Goal: Information Seeking & Learning: Learn about a topic

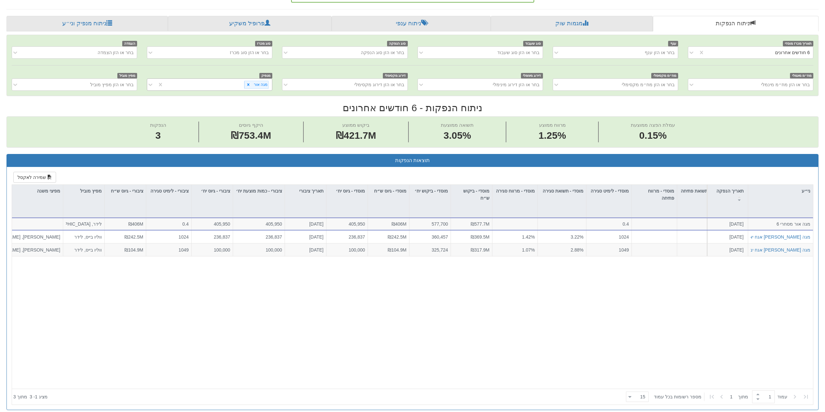
scroll to position [0, 310]
click at [250, 86] on icon at bounding box center [248, 84] width 5 height 5
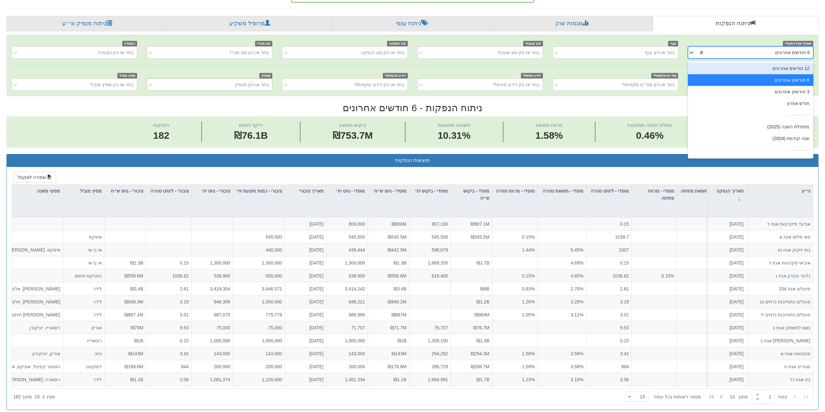
click at [688, 52] on div "6 חודשים אחרונים" at bounding box center [750, 52] width 125 height 12
click at [771, 130] on div "מתחילת השנה (2025)" at bounding box center [750, 127] width 125 height 12
click at [771, 129] on div "הנפקות 182 היקף גיוסים ₪76.1B ביקוש ממוצע ₪753.7M תשואה ממוצעת 10.31% מרווח ממו…" at bounding box center [412, 132] width 811 height 30
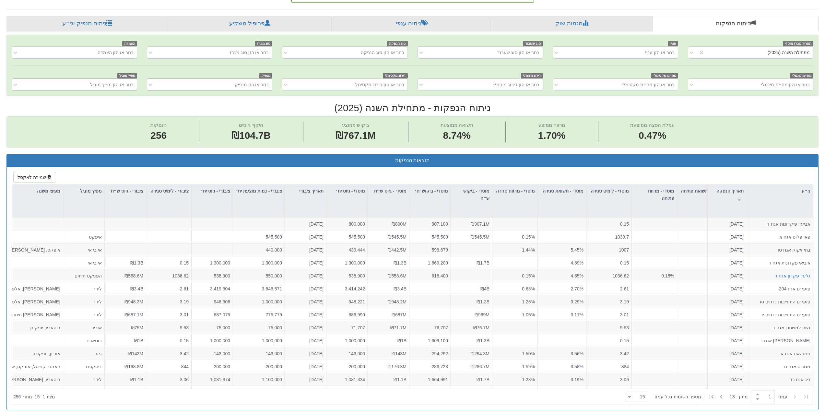
click at [109, 84] on div "בחר או הזן מפיץ מוביל" at bounding box center [112, 84] width 44 height 6
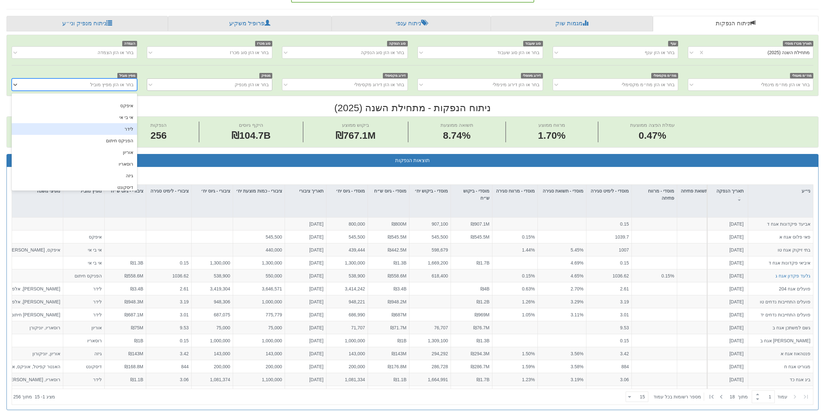
click at [125, 128] on div "לידר" at bounding box center [74, 129] width 125 height 12
click at [125, 128] on div "הנפקות 256 היקף גיוסים ₪104.7B ביקוש ממוצע ₪767.1M תשואה ממוצעת 8.74% מרווח ממו…" at bounding box center [412, 132] width 811 height 30
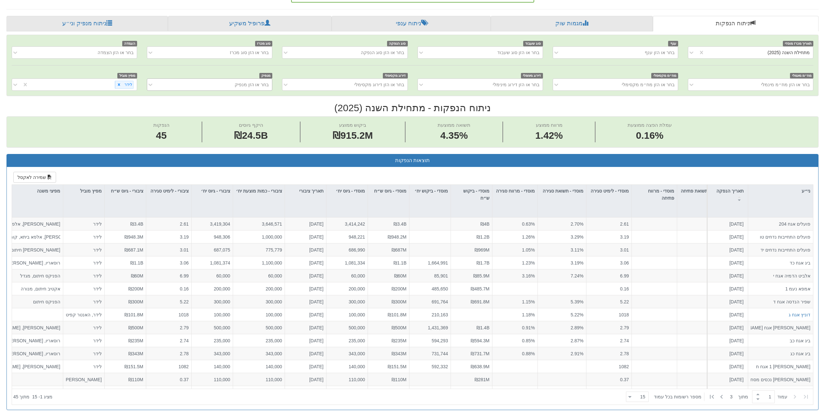
click at [125, 128] on div "הנפקות 45 היקף גיוסים ₪24.5B ביקוש ממוצע ₪915.2M תשואה ממוצעת 4.35% מרווח ממוצע…" at bounding box center [412, 132] width 811 height 30
click at [100, 82] on div "לידר" at bounding box center [83, 84] width 108 height 11
type input "וולי"
click at [113, 100] on div "[PERSON_NAME]" at bounding box center [74, 101] width 125 height 12
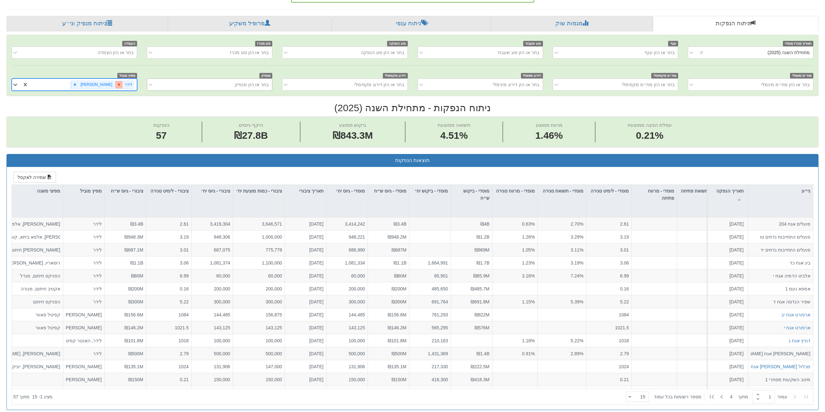
click at [121, 86] on icon at bounding box center [119, 84] width 5 height 5
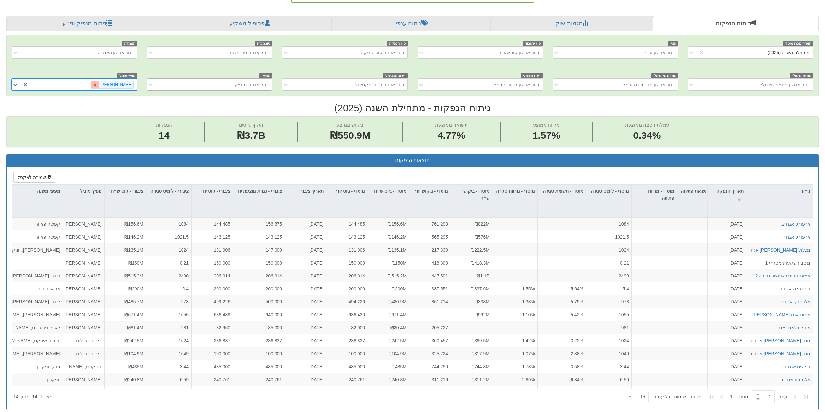
click at [97, 87] on icon at bounding box center [95, 84] width 5 height 5
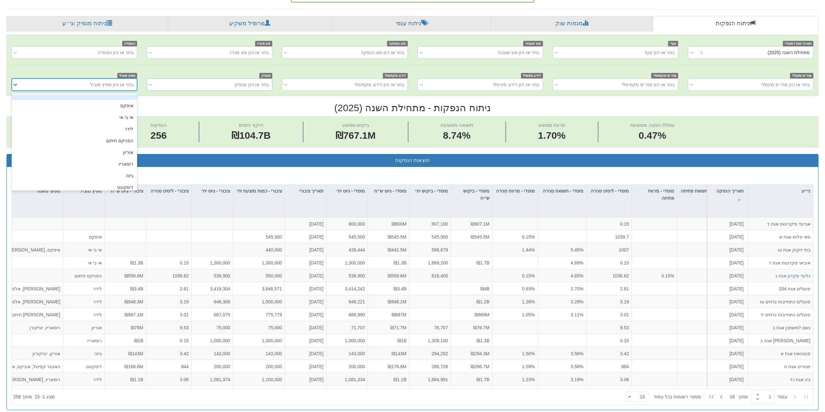
click at [88, 85] on div "בחר או הזן מפיץ מוביל" at bounding box center [79, 84] width 115 height 10
click at [127, 126] on div "לידר" at bounding box center [74, 129] width 125 height 12
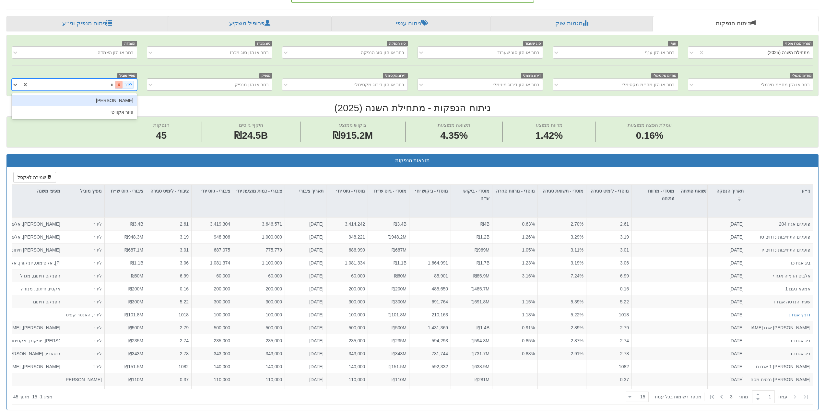
type input "וול"
click at [122, 99] on div "[PERSON_NAME]" at bounding box center [74, 101] width 125 height 12
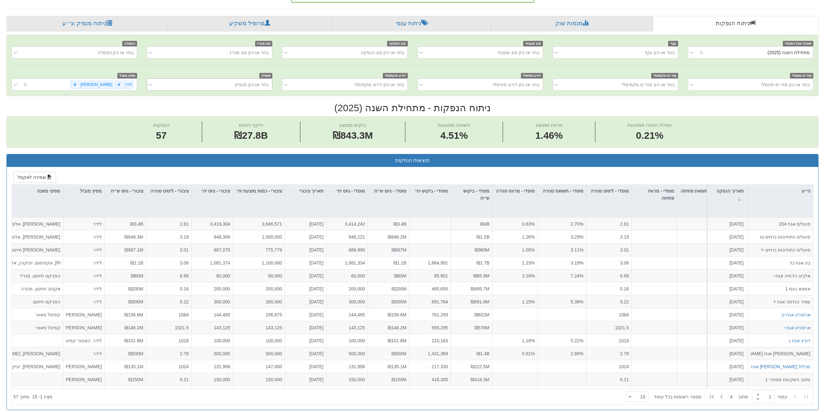
click at [122, 99] on div "תאריך מכרז מוסדי מתחילת השנה (2025) ענף בחר או הזן ענף סוג שעבוד בחר או הזן סוג…" at bounding box center [412, 386] width 812 height 703
click at [121, 85] on icon at bounding box center [119, 84] width 5 height 5
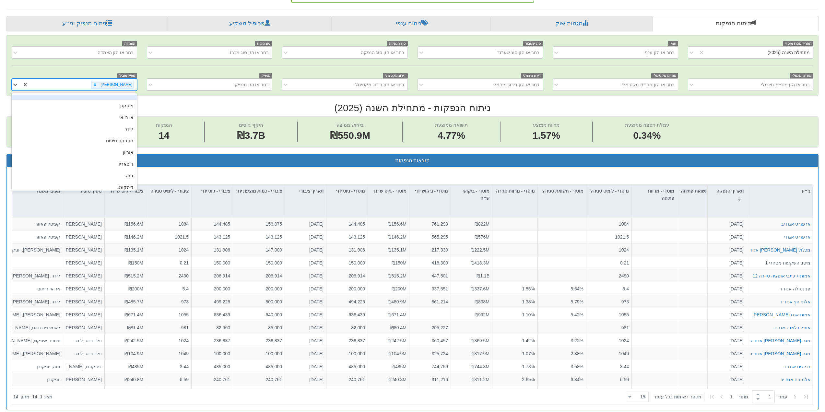
click at [122, 85] on div "[PERSON_NAME]" at bounding box center [116, 84] width 35 height 7
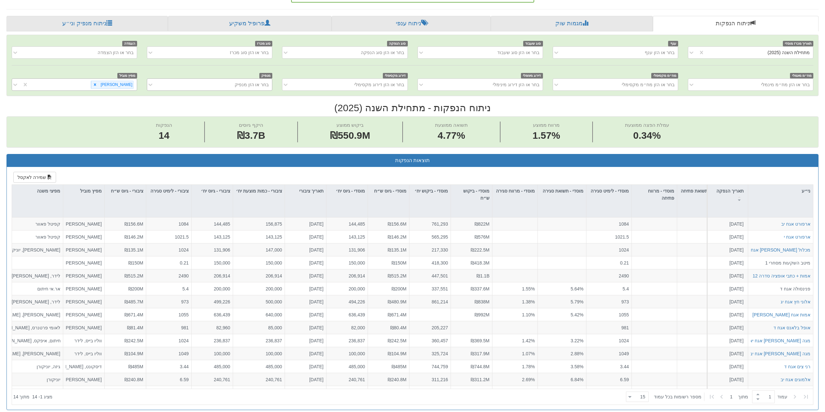
click at [169, 106] on h2 "ניתוח הנפקות - מתחילת השנה (2025)" at bounding box center [412, 107] width 812 height 11
click at [96, 85] on icon at bounding box center [95, 85] width 2 height 2
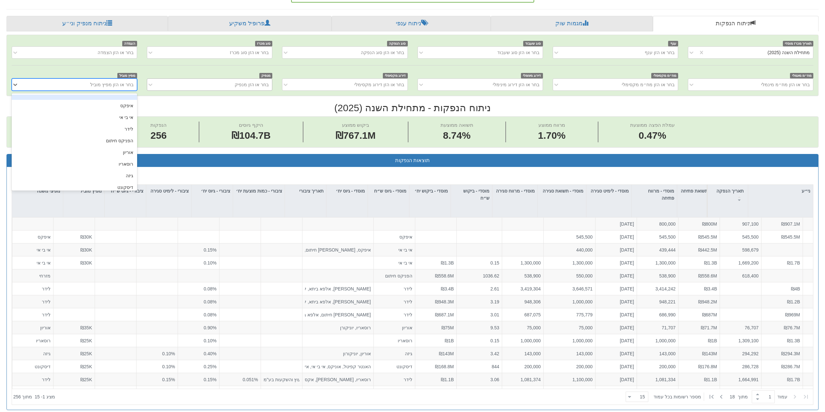
click at [114, 86] on div "בחר או הזן מפיץ מוביל" at bounding box center [112, 84] width 44 height 6
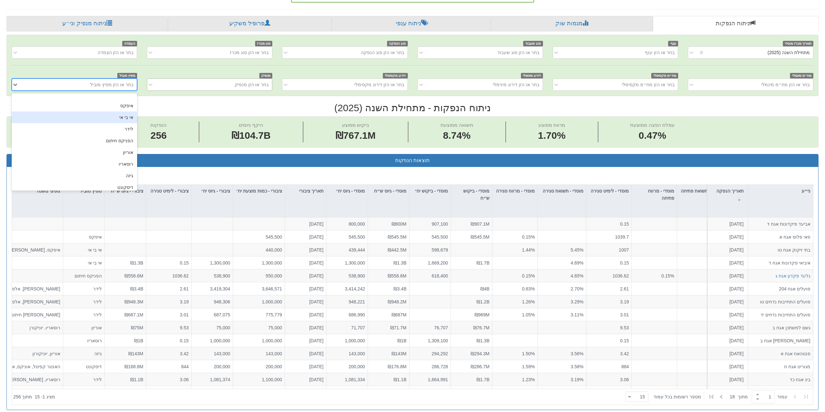
click at [132, 117] on div "אי בי אי" at bounding box center [74, 117] width 125 height 12
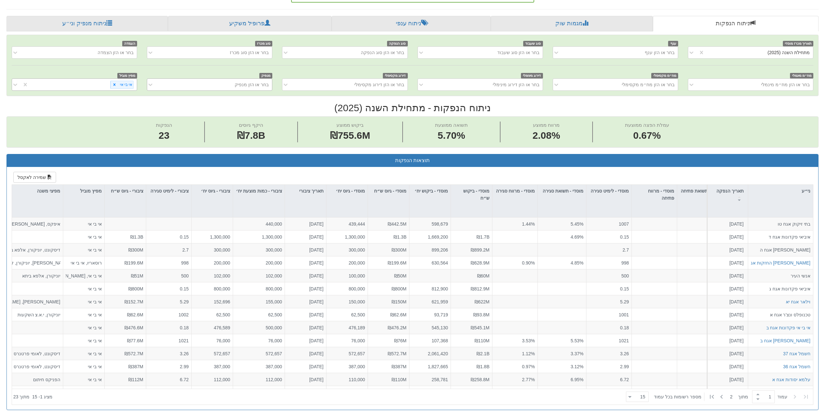
click at [132, 117] on div "הנפקות 23 היקף גיוסים ₪7.8B ביקוש ממוצע ₪755.6M תשואה ממוצעת 5.70% מרווח ממוצע …" at bounding box center [412, 132] width 811 height 30
click at [115, 85] on icon at bounding box center [114, 85] width 2 height 2
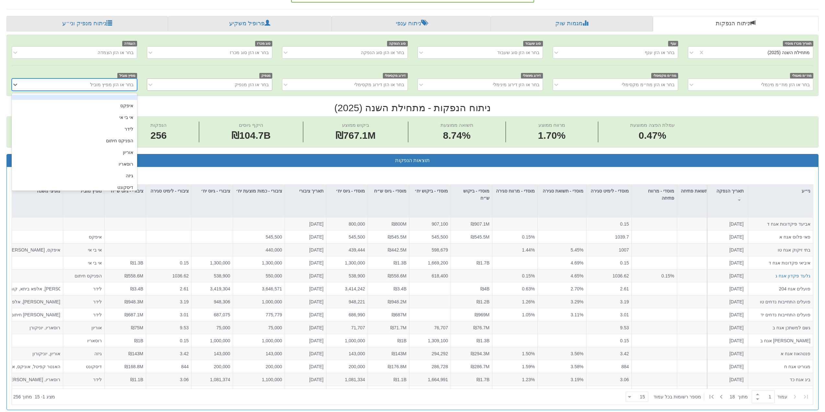
click at [114, 85] on div "בחר או הזן מפיץ מוביל" at bounding box center [112, 84] width 44 height 6
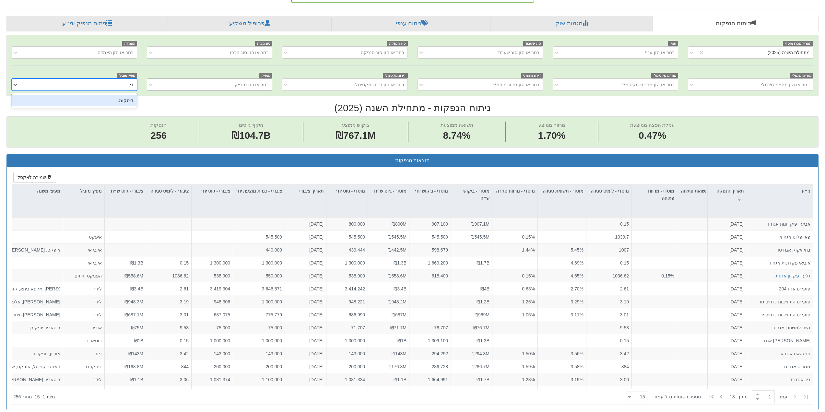
type input "דיס"
click at [125, 95] on div "דיסקונט" at bounding box center [74, 101] width 125 height 12
click at [125, 95] on div "תאריך מכרז מוסדי מתחילת השנה (2025) ענף בחר או הזן ענף סוג שעבוד בחר או הזן סוג…" at bounding box center [412, 65] width 811 height 61
click at [126, 96] on div "תאריך מכרז מוסדי מתחילת השנה (2025) ענף בחר או הזן ענף סוג שעבוד בחר או הזן סוג…" at bounding box center [412, 386] width 812 height 703
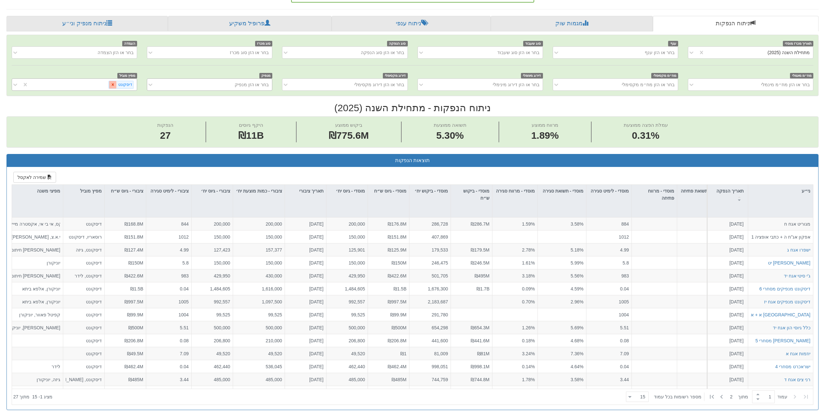
click at [114, 84] on icon at bounding box center [113, 85] width 2 height 2
